Goal: Information Seeking & Learning: Learn about a topic

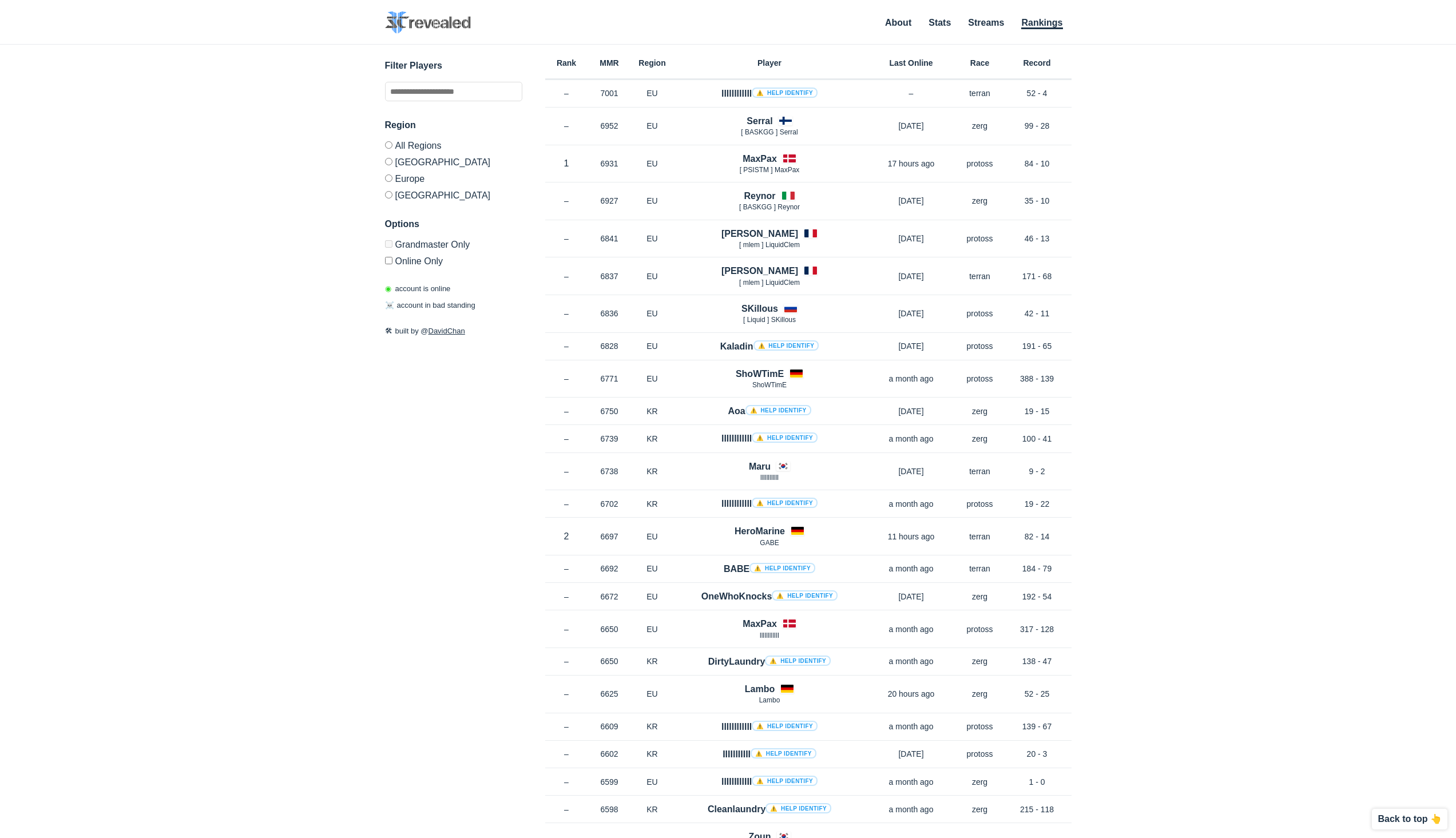
click at [1193, 362] on div "✕ Filter Players Region All Regions [GEOGRAPHIC_DATA] [GEOGRAPHIC_DATA] [GEOGRA…" at bounding box center [727, 427] width 1433 height 765
drag, startPoint x: 1193, startPoint y: 346, endPoint x: 1193, endPoint y: 302, distance: 44.0
click at [1193, 302] on div "✕ Filter Players Region All Regions [GEOGRAPHIC_DATA] [GEOGRAPHIC_DATA] [GEOGRA…" at bounding box center [727, 427] width 1433 height 765
drag, startPoint x: 1193, startPoint y: 302, endPoint x: 1193, endPoint y: 267, distance: 35.0
click at [1193, 267] on div "✕ Filter Players Region All Regions [GEOGRAPHIC_DATA] [GEOGRAPHIC_DATA] [GEOGRA…" at bounding box center [727, 427] width 1433 height 765
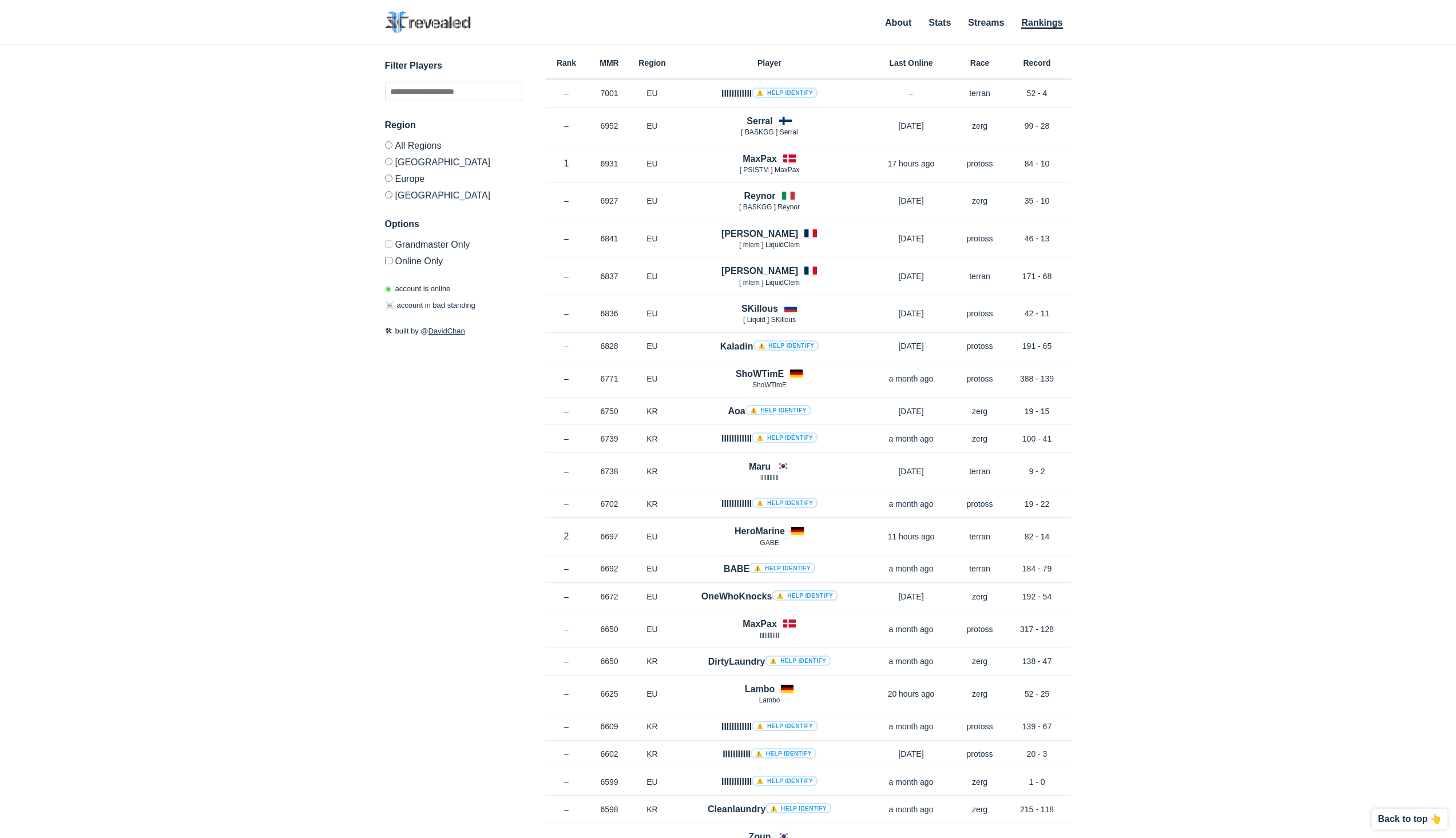
drag, startPoint x: 1193, startPoint y: 267, endPoint x: 1193, endPoint y: 236, distance: 31.0
click at [1193, 236] on div "✕ Filter Players Region All Regions [GEOGRAPHIC_DATA] [GEOGRAPHIC_DATA] [GEOGRA…" at bounding box center [727, 427] width 1433 height 765
drag, startPoint x: 1193, startPoint y: 236, endPoint x: 1188, endPoint y: 191, distance: 45.3
click at [1188, 191] on div "✕ Filter Players Region All Regions [GEOGRAPHIC_DATA] [GEOGRAPHIC_DATA] [GEOGRA…" at bounding box center [727, 427] width 1433 height 765
drag, startPoint x: 1188, startPoint y: 191, endPoint x: 1168, endPoint y: 151, distance: 44.7
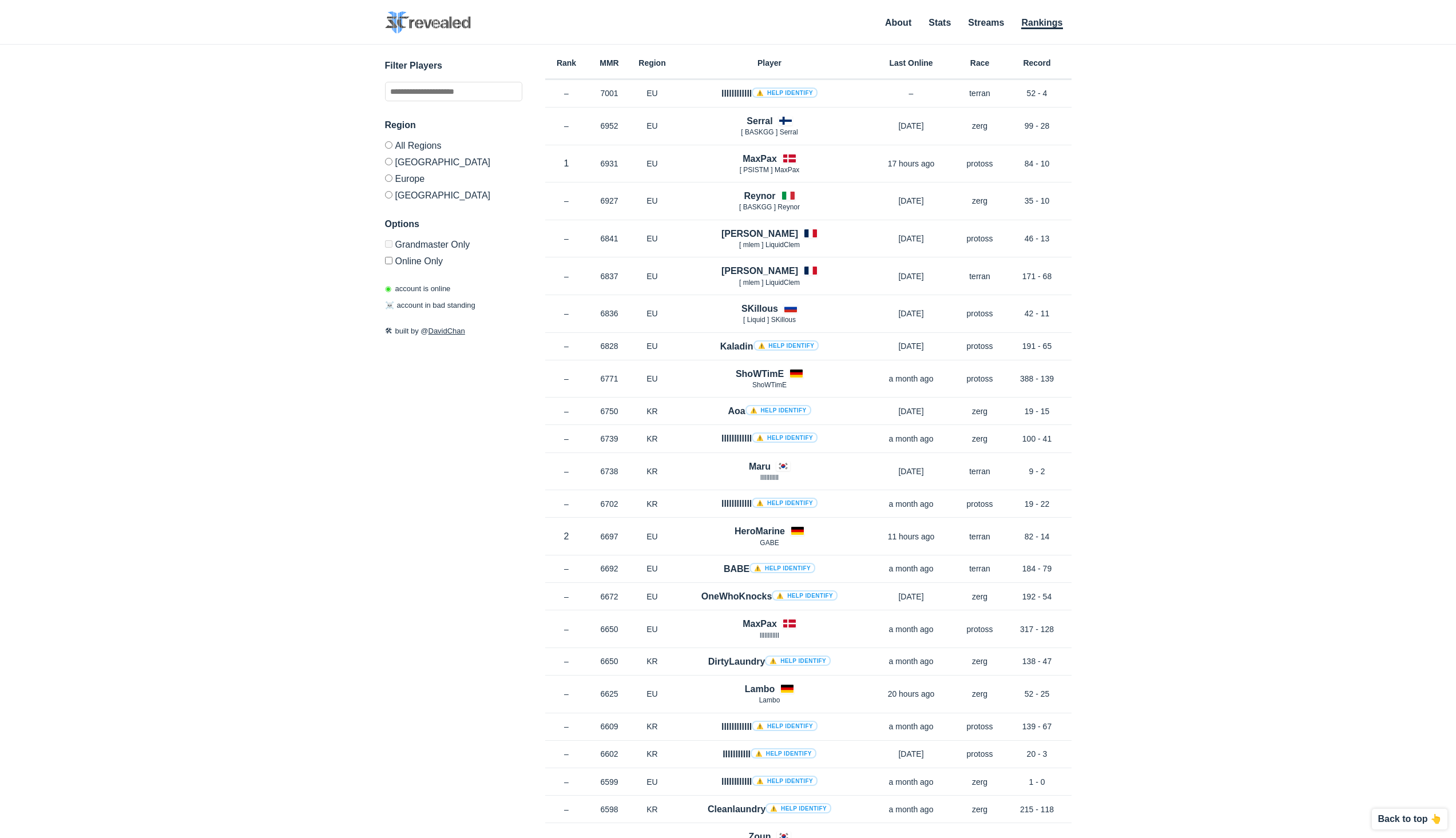
click at [1168, 151] on div "✕ Filter Players Region All Regions [GEOGRAPHIC_DATA] [GEOGRAPHIC_DATA] [GEOGRA…" at bounding box center [727, 427] width 1433 height 765
drag, startPoint x: 1168, startPoint y: 151, endPoint x: 1098, endPoint y: 48, distance: 124.5
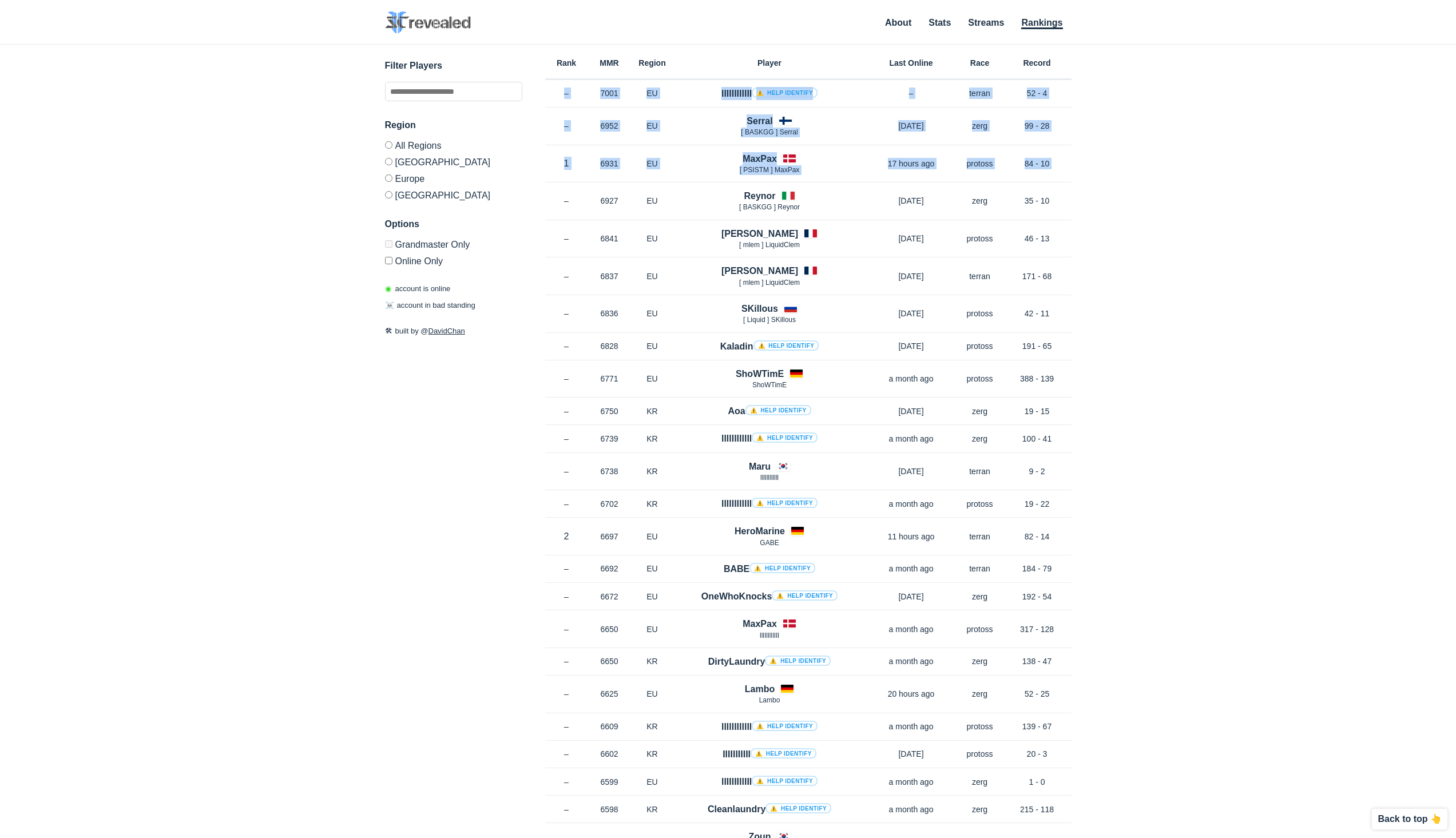
click at [1098, 48] on div "✕ Filter Players Region All Regions [GEOGRAPHIC_DATA] [GEOGRAPHIC_DATA] [GEOGRA…" at bounding box center [727, 427] width 1433 height 765
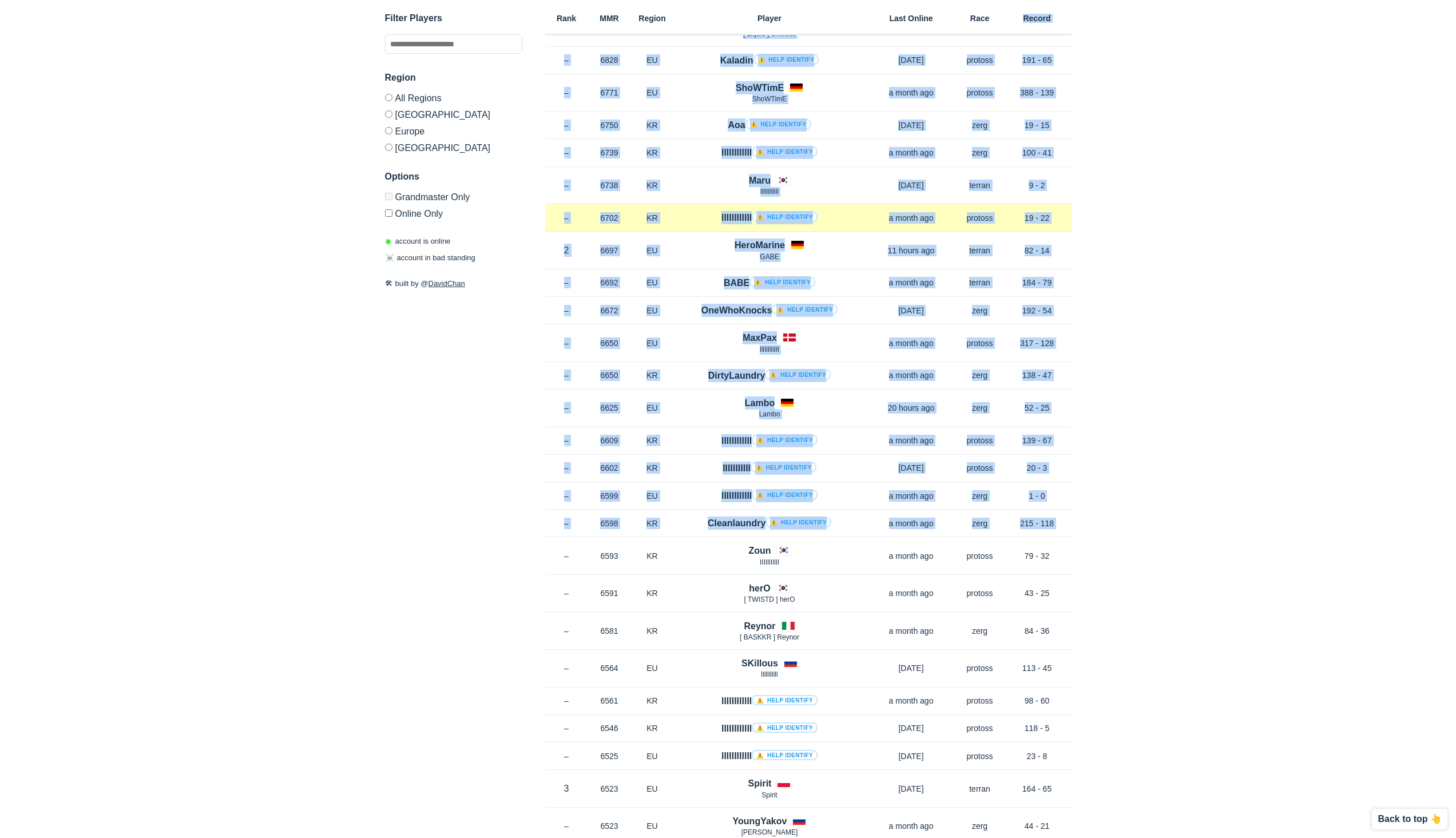
scroll to position [686, 0]
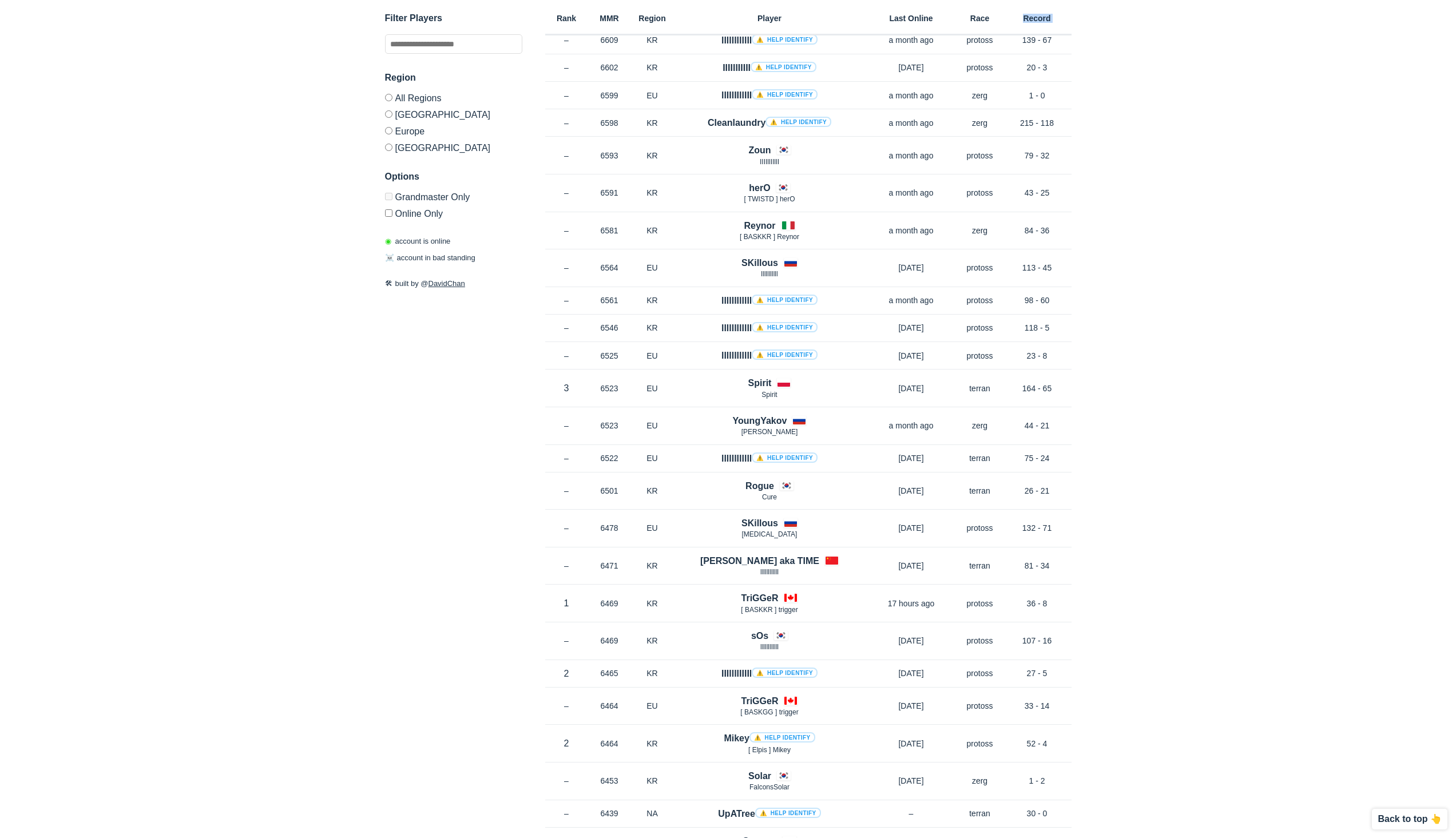
drag, startPoint x: 1098, startPoint y: 48, endPoint x: 1089, endPoint y: 546, distance: 498.1
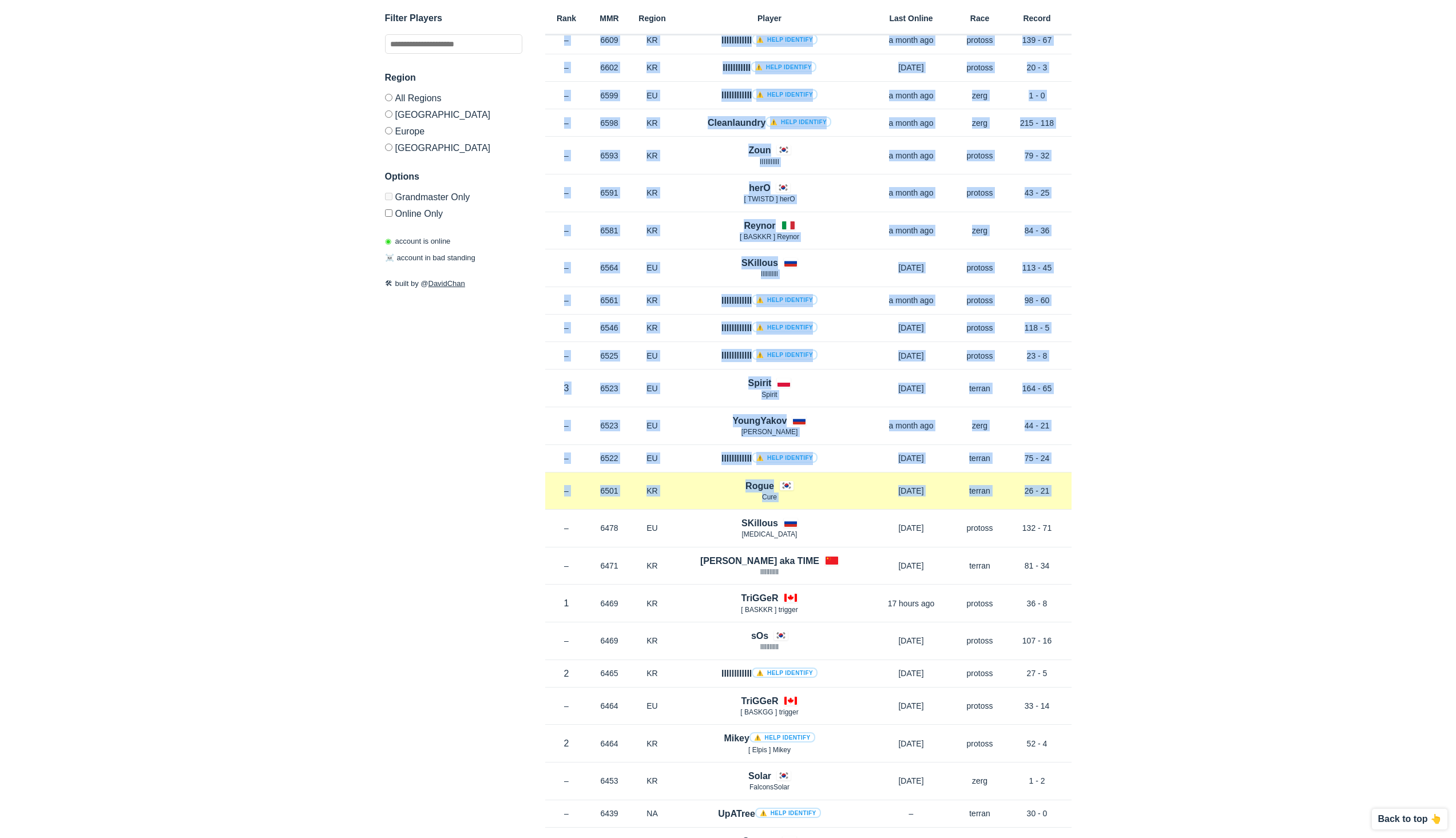
drag, startPoint x: 1089, startPoint y: 546, endPoint x: 1063, endPoint y: 483, distance: 68.2
click at [1063, 483] on div "Rank – MMR 6501 Region KR Rogue Cure [DATE] Race terran Record 26 - 21" at bounding box center [808, 491] width 526 height 38
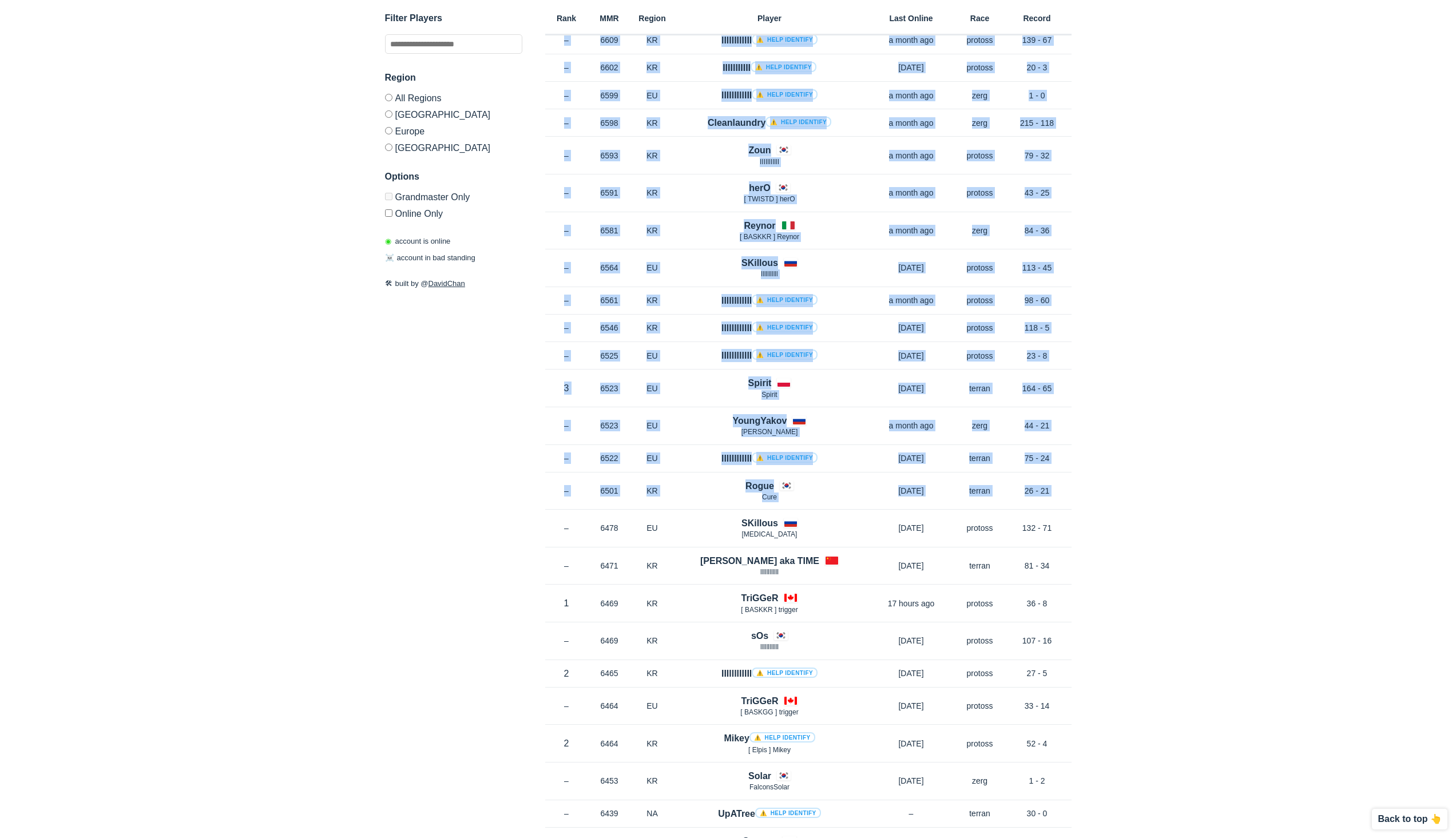
drag, startPoint x: 1063, startPoint y: 483, endPoint x: 1083, endPoint y: 336, distance: 148.4
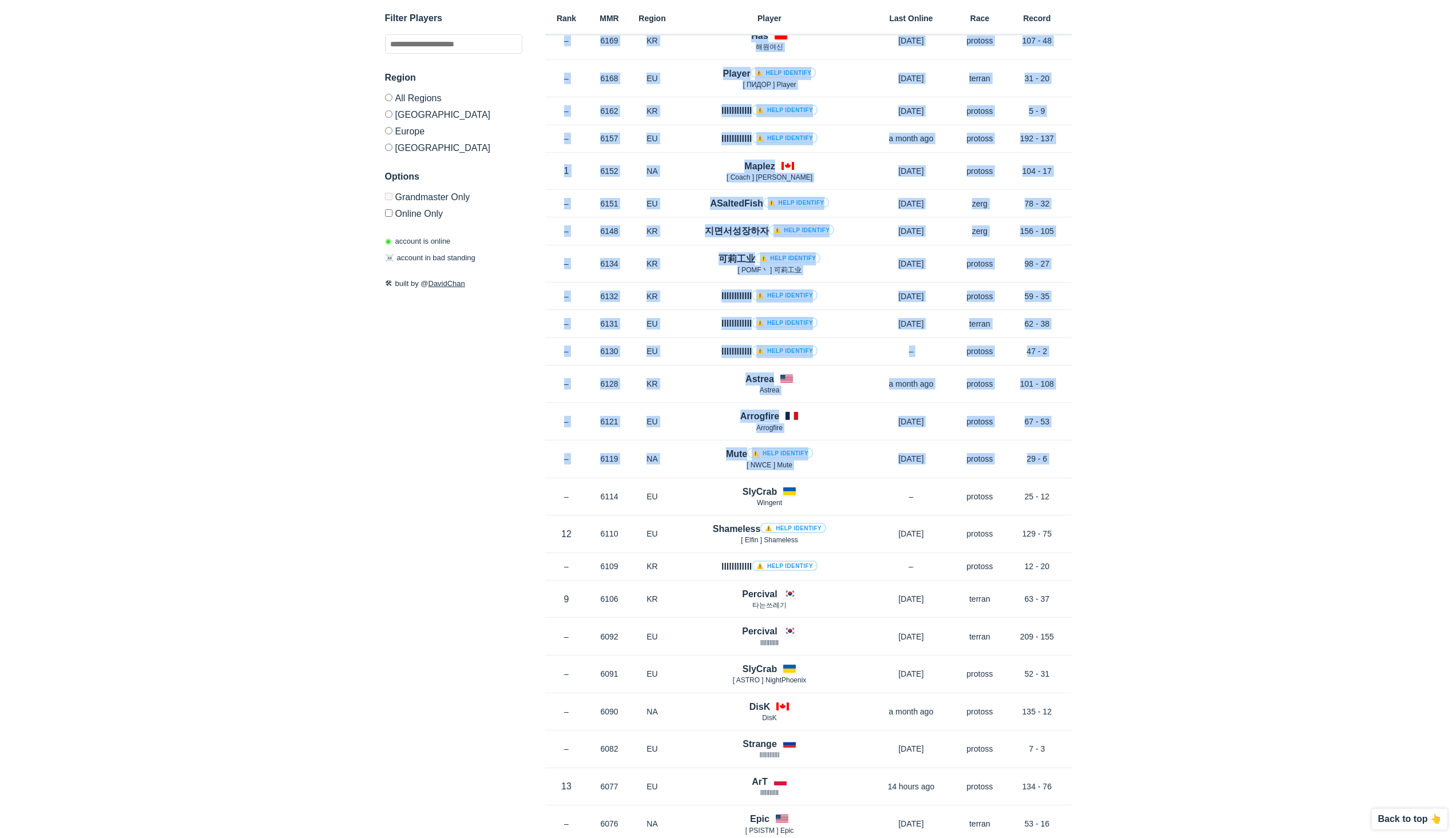
drag, startPoint x: 1083, startPoint y: 336, endPoint x: 1059, endPoint y: 424, distance: 91.2
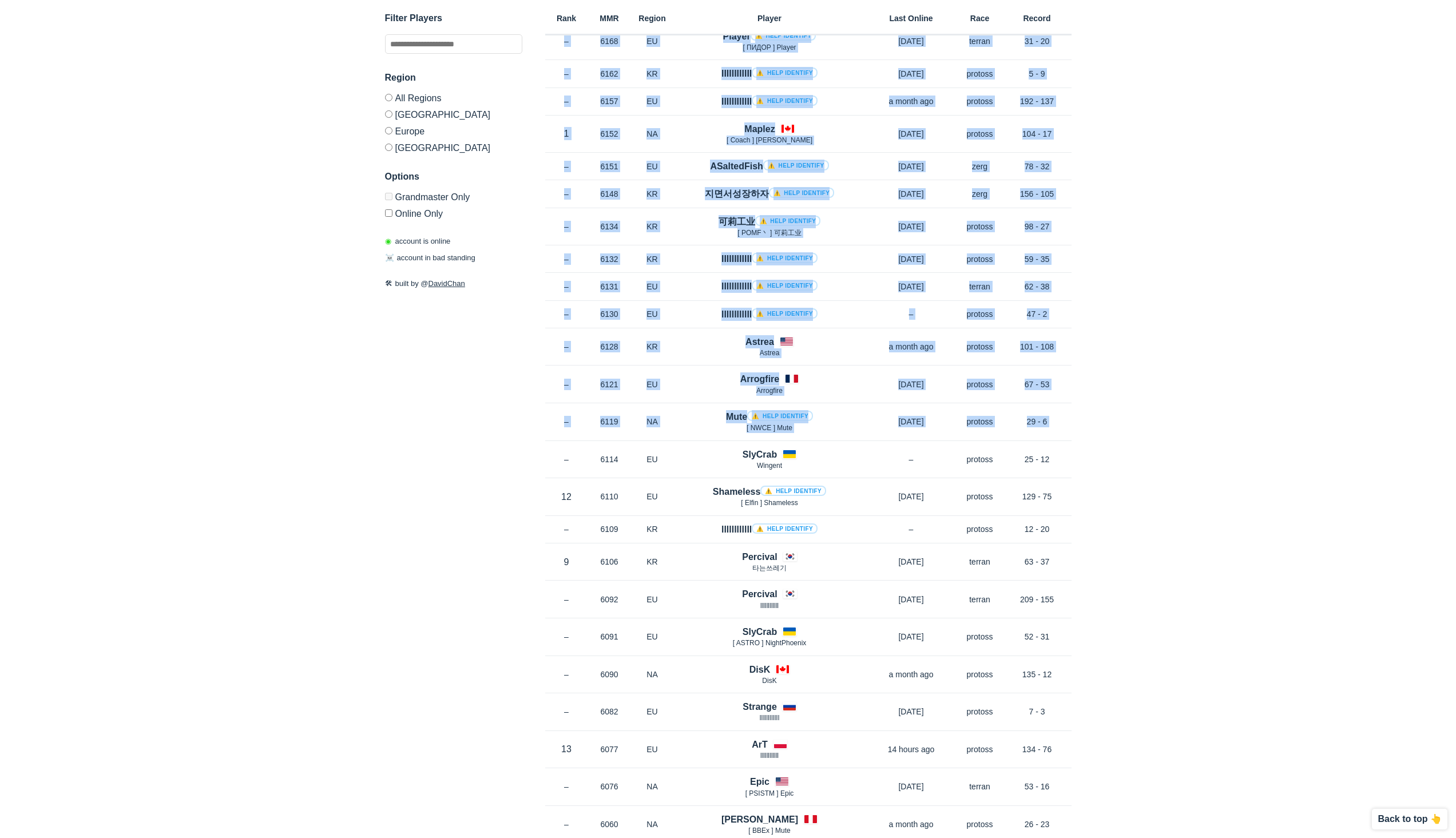
drag, startPoint x: 1197, startPoint y: 413, endPoint x: 1273, endPoint y: 26, distance: 394.4
